Goal: Task Accomplishment & Management: Use online tool/utility

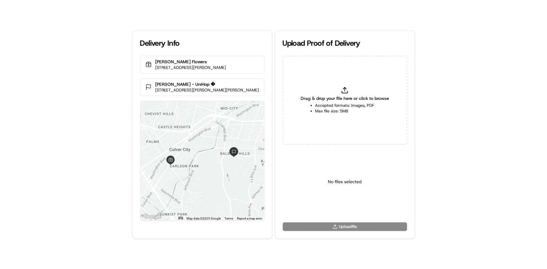
click at [318, 90] on div "Drag & drop your file here or click to browse Accepted formats: Images, PDF Max…" at bounding box center [345, 100] width 124 height 89
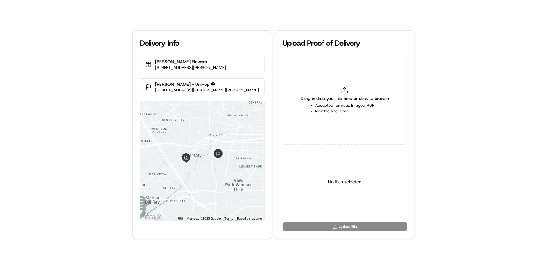
type input "C:\fakepath\HandedToCustomer (1).png"
click at [349, 204] on html "Delivery Info Sada's Flowers 10612 Culver Blvd, Culver City, CA 90232, USA Broo…" at bounding box center [273, 134] width 547 height 269
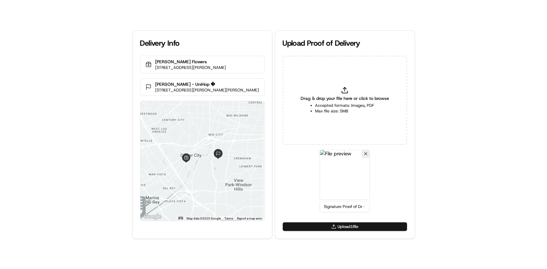
click at [360, 221] on div "Drag & drop your file here or click to browse Accepted formats: Images, PDF Max…" at bounding box center [344, 139] width 139 height 167
click at [365, 230] on button "Upload 1 file" at bounding box center [345, 227] width 124 height 9
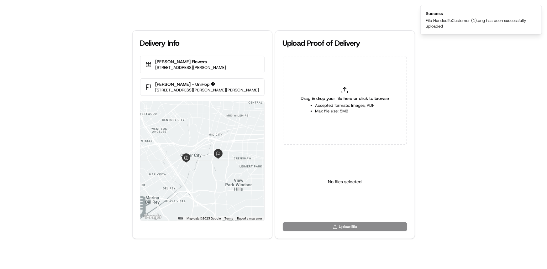
drag, startPoint x: 448, startPoint y: 164, endPoint x: 444, endPoint y: 160, distance: 6.0
click at [445, 162] on div "Delivery Info Sada's Flowers 10612 Culver Blvd, Culver City, CA 90232, USA Broo…" at bounding box center [273, 134] width 547 height 269
